Goal: Task Accomplishment & Management: Manage account settings

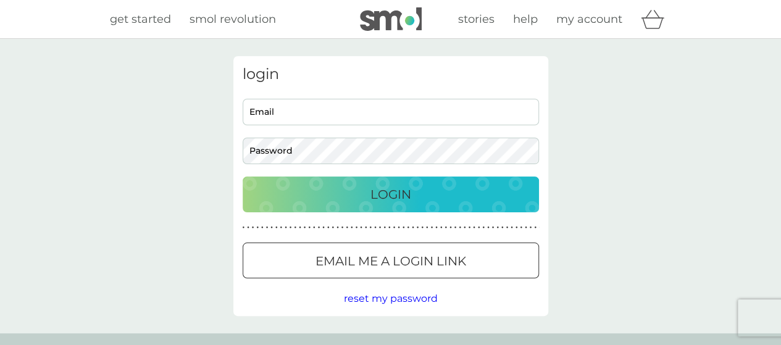
type input "emmashelley1968@gmail.com"
click at [402, 193] on p "Login" at bounding box center [390, 195] width 41 height 20
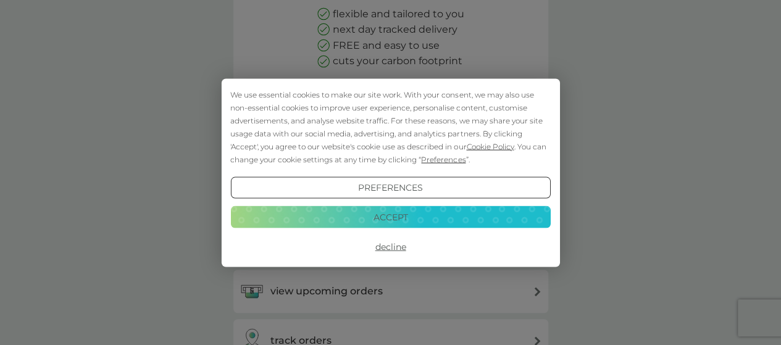
scroll to position [156, 0]
click at [394, 247] on button "Decline" at bounding box center [390, 247] width 320 height 22
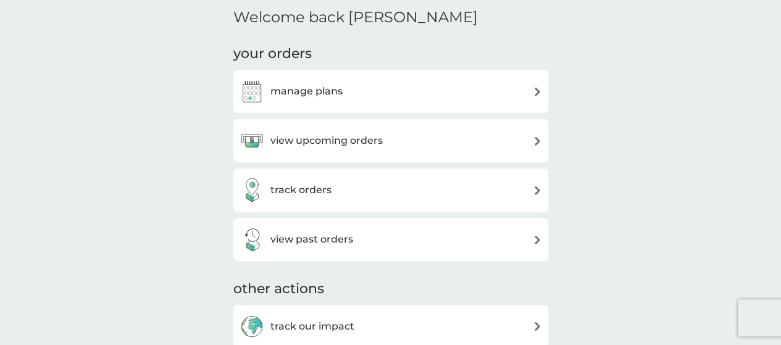
scroll to position [319, 0]
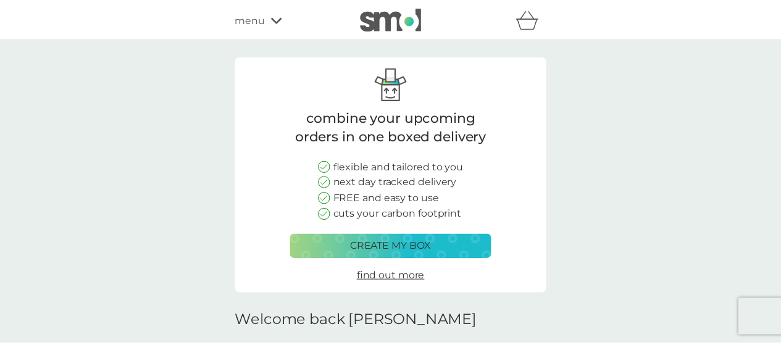
scroll to position [319, 0]
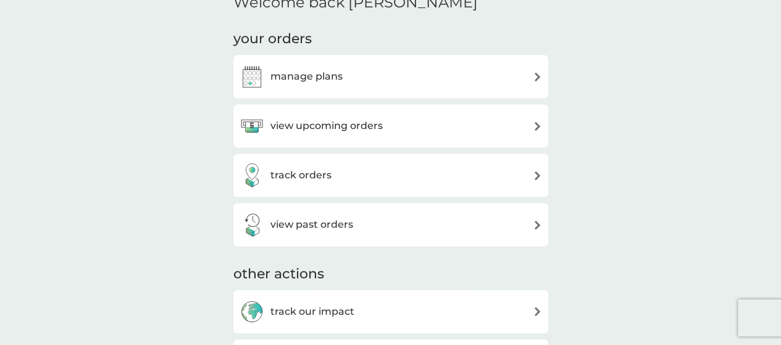
click at [458, 130] on div "view upcoming orders" at bounding box center [391, 126] width 303 height 25
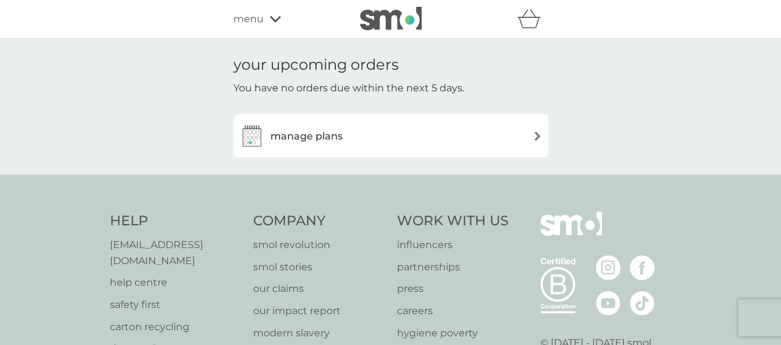
click at [515, 137] on div "manage plans" at bounding box center [391, 135] width 303 height 25
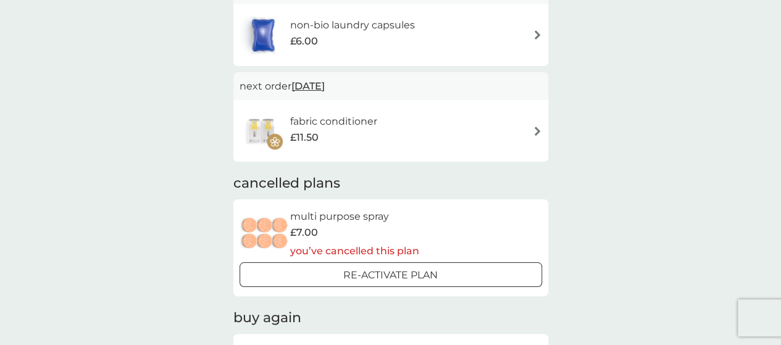
scroll to position [357, 0]
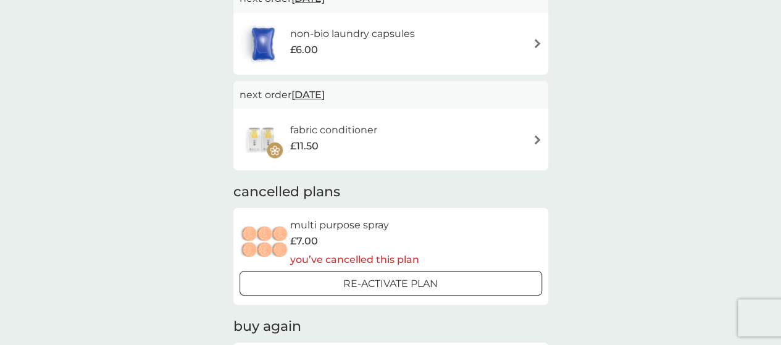
click at [516, 141] on div "fabric conditioner £11.50" at bounding box center [391, 139] width 303 height 43
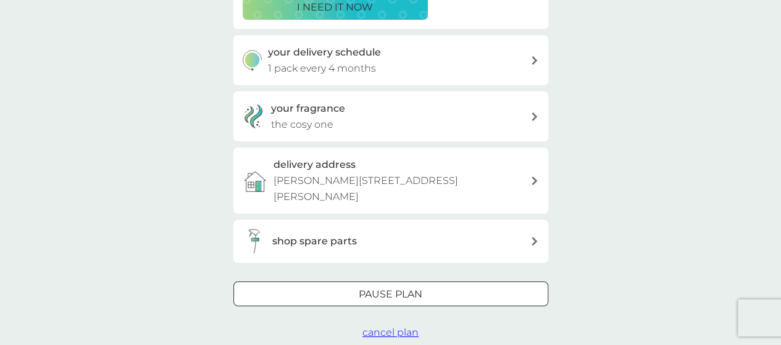
scroll to position [270, 0]
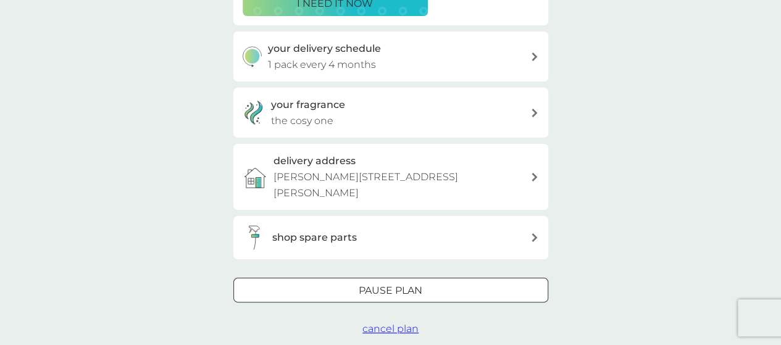
click at [392, 323] on span "cancel plan" at bounding box center [390, 329] width 56 height 12
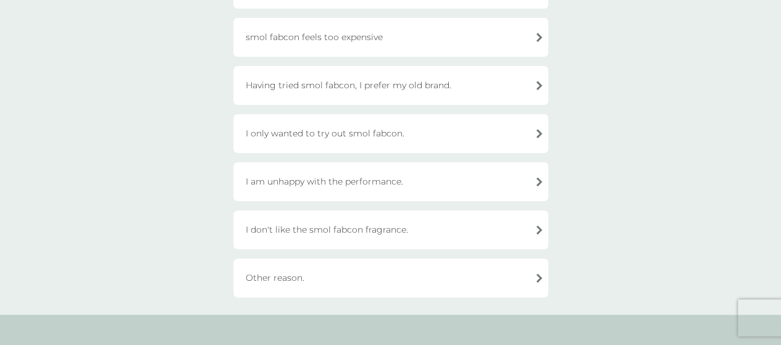
scroll to position [377, 0]
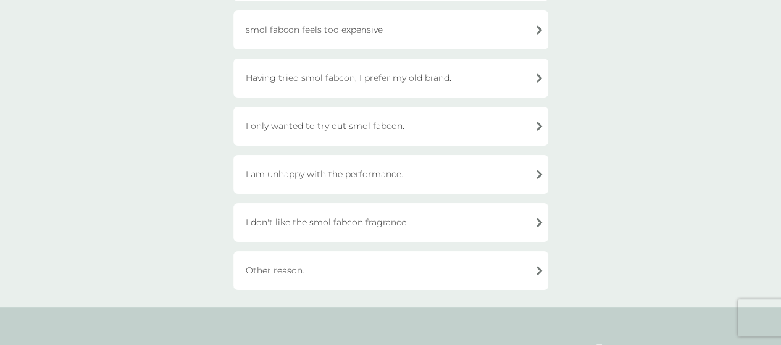
click at [538, 274] on div "Other reason." at bounding box center [390, 270] width 315 height 39
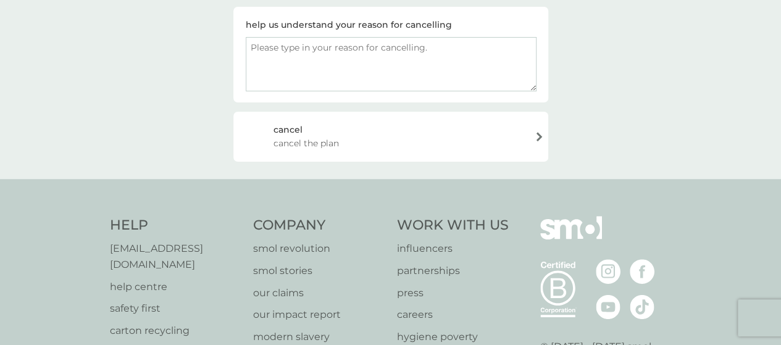
scroll to position [156, 0]
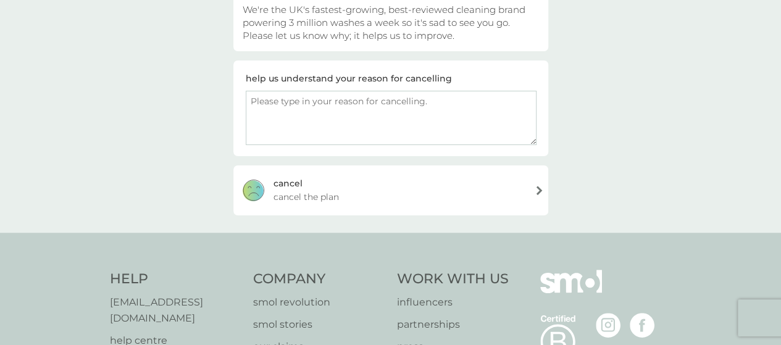
click at [431, 103] on textarea at bounding box center [391, 118] width 291 height 54
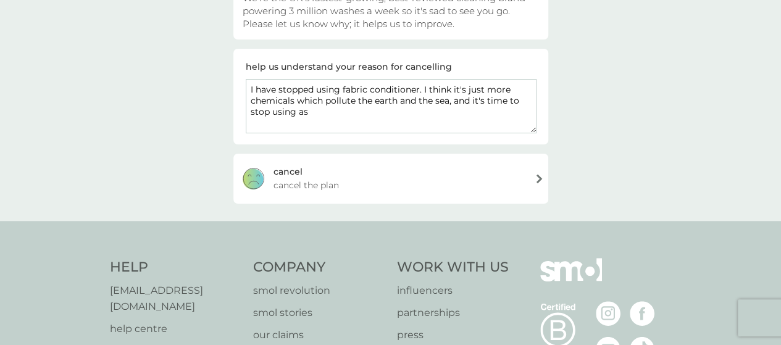
scroll to position [167, 0]
type textarea "I have stopped using fabric conditioner. I think it's just more chemicals which…"
click at [318, 182] on span "cancel the plan" at bounding box center [306, 187] width 65 height 14
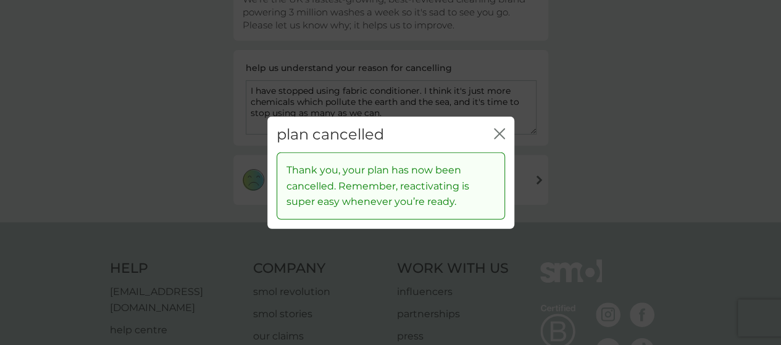
click at [500, 135] on icon "close" at bounding box center [502, 133] width 5 height 10
